Goal: Transaction & Acquisition: Purchase product/service

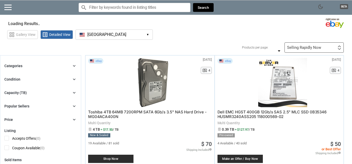
click at [129, 36] on button "[GEOGRAPHIC_DATA] [GEOGRAPHIC_DATA] ▾" at bounding box center [113, 34] width 77 height 10
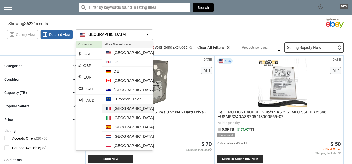
click at [122, 108] on li "[GEOGRAPHIC_DATA]" at bounding box center [127, 108] width 50 height 9
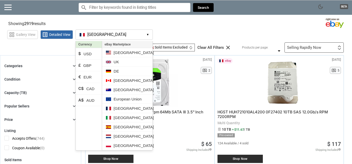
click at [243, 21] on section "Showing 2919 results Loading Results . (16.87%)" at bounding box center [176, 23] width 352 height 10
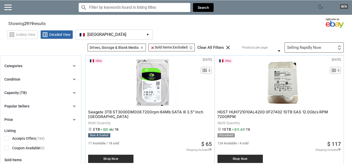
click at [45, 90] on div "Capacity (TB) chevron_right" at bounding box center [40, 92] width 72 height 6
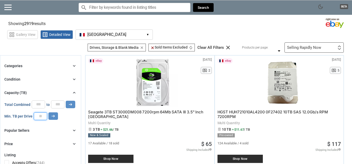
click at [36, 117] on input "number" at bounding box center [40, 116] width 13 height 8
type input "**"
click at [66, 100] on button "arrow_right_alt" at bounding box center [71, 103] width 10 height 7
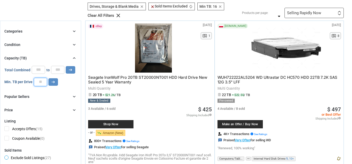
scroll to position [41, 0]
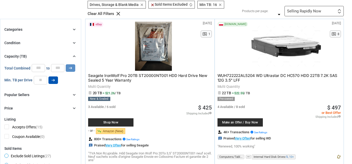
click at [50, 80] on button "arrow_right_alt" at bounding box center [53, 79] width 10 height 7
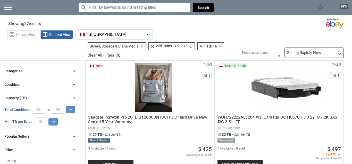
click at [332, 53] on div "Selling Rapidly Now First or Last Chance to Buy Recently Listed Selling Rapidly…" at bounding box center [313, 52] width 59 height 10
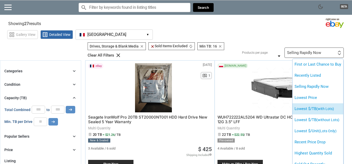
click at [311, 108] on li "Lowest $/TB (with Lots)" at bounding box center [317, 108] width 51 height 11
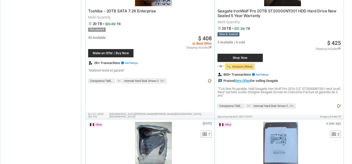
scroll to position [790, 0]
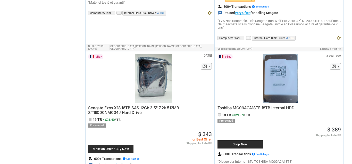
click at [153, 107] on span "Seagate Exos X18 16TB SAS 12Gb 3.5" 7.2k 512MB ST16000NM004J Hard Drive" at bounding box center [133, 110] width 91 height 10
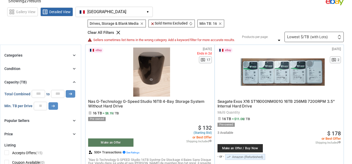
scroll to position [0, 0]
